Goal: Book appointment/travel/reservation

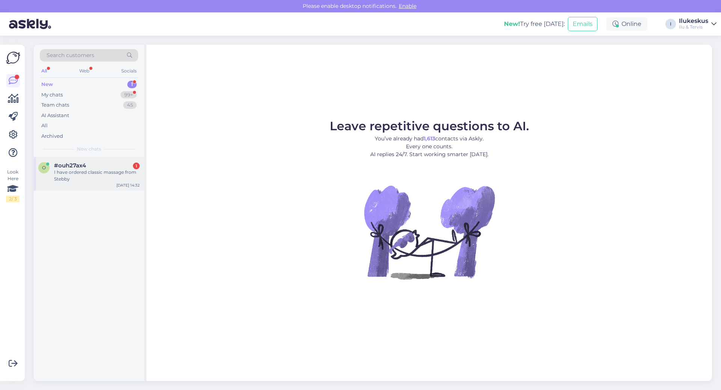
click at [68, 175] on div "I have ordered classic massage from Stebby" at bounding box center [97, 176] width 86 height 14
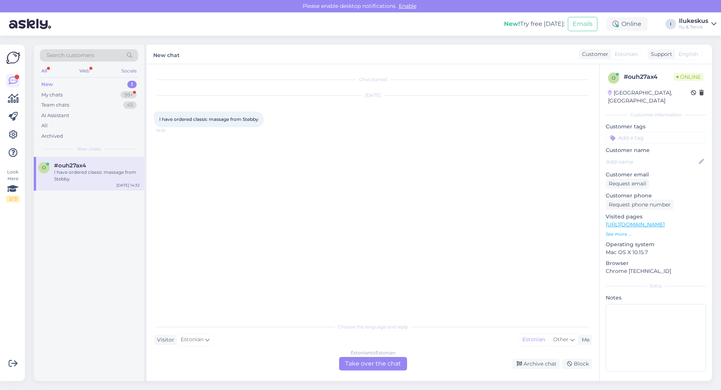
click at [369, 362] on div "Estonian to Estonian Take over the chat" at bounding box center [373, 364] width 68 height 14
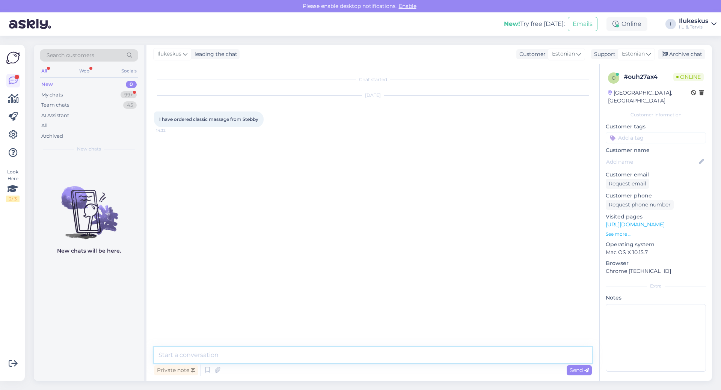
click at [167, 354] on textarea at bounding box center [373, 355] width 438 height 16
type textarea "When would you like to come?"
click at [576, 370] on span "Send" at bounding box center [578, 370] width 19 height 7
click at [170, 354] on textarea at bounding box center [373, 355] width 438 height 16
type textarea "60min Classical, right?"
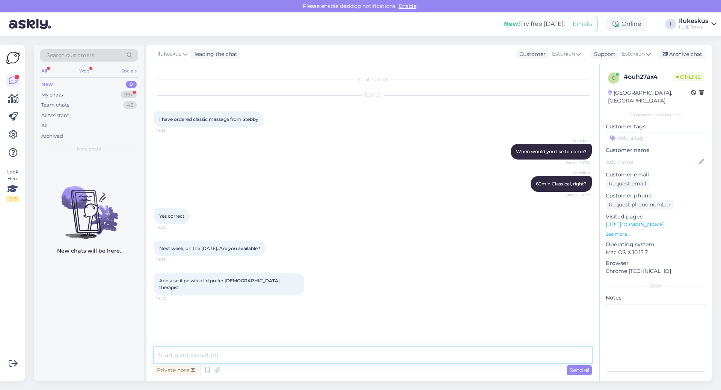
click at [170, 356] on textarea at bounding box center [373, 355] width 438 height 16
type textarea "They are all [DEMOGRAPHIC_DATA]"
drag, startPoint x: 159, startPoint y: 354, endPoint x: 235, endPoint y: 360, distance: 76.1
click at [235, 360] on textarea "They are all [DEMOGRAPHIC_DATA]" at bounding box center [373, 355] width 438 height 16
click at [214, 354] on textarea "Yes, it's possible. Wgat time" at bounding box center [373, 355] width 438 height 16
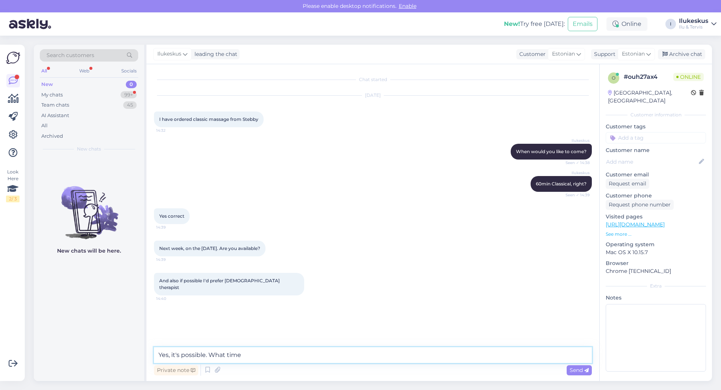
click at [258, 354] on textarea "Yes, it's possible. What time" at bounding box center [373, 355] width 438 height 16
type textarea "Yes, it's possible. What time do you prefer?"
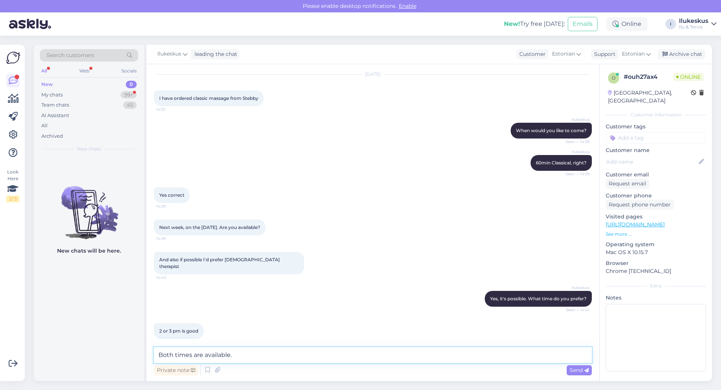
type textarea "Both times are available."
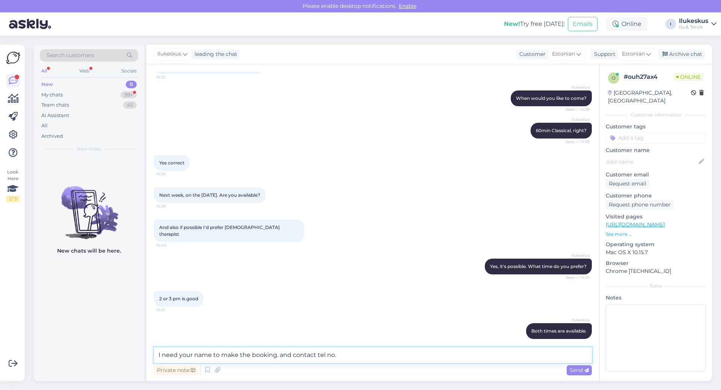
click at [280, 354] on textarea "I need your name to make the booking. and contact tel no." at bounding box center [373, 355] width 438 height 16
click at [354, 356] on textarea "I need your name to make the booking. And contact tel no." at bounding box center [373, 355] width 438 height 16
type textarea "I need your name to make the booking. And contact tel no."
click at [579, 367] on span "Send" at bounding box center [578, 370] width 19 height 7
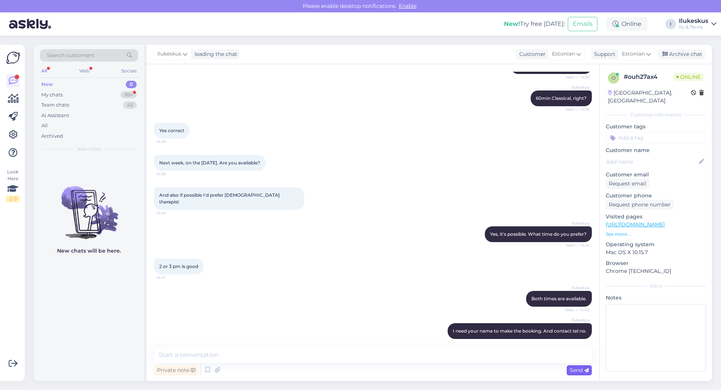
scroll to position [118, 0]
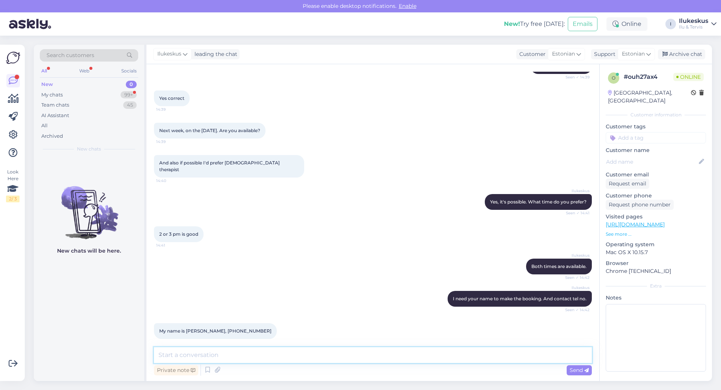
click at [164, 354] on textarea at bounding box center [373, 355] width 438 height 16
click at [170, 354] on textarea "23.aaug." at bounding box center [373, 355] width 438 height 16
click at [186, 355] on textarea "23.aug." at bounding box center [373, 355] width 438 height 16
type textarea "23.aug. , 14.00- 60min Classical massage is booked and confirmed for you."
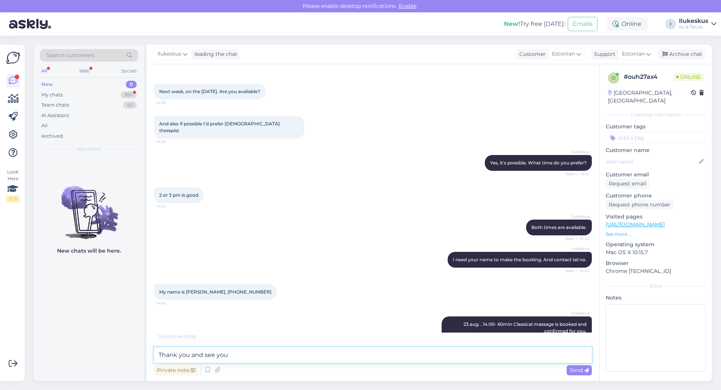
type textarea "Thank you and see you!"
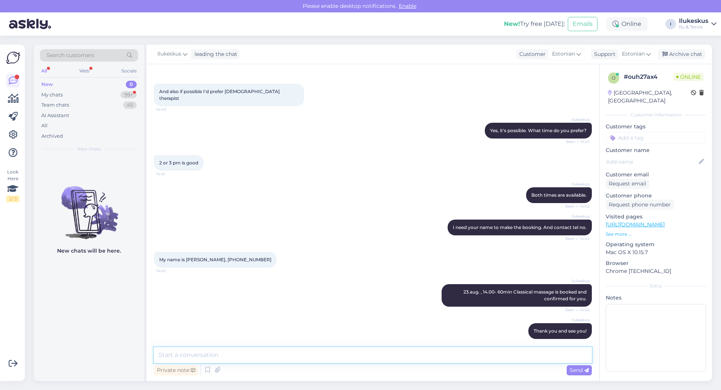
scroll to position [221, 0]
